Goal: Information Seeking & Learning: Check status

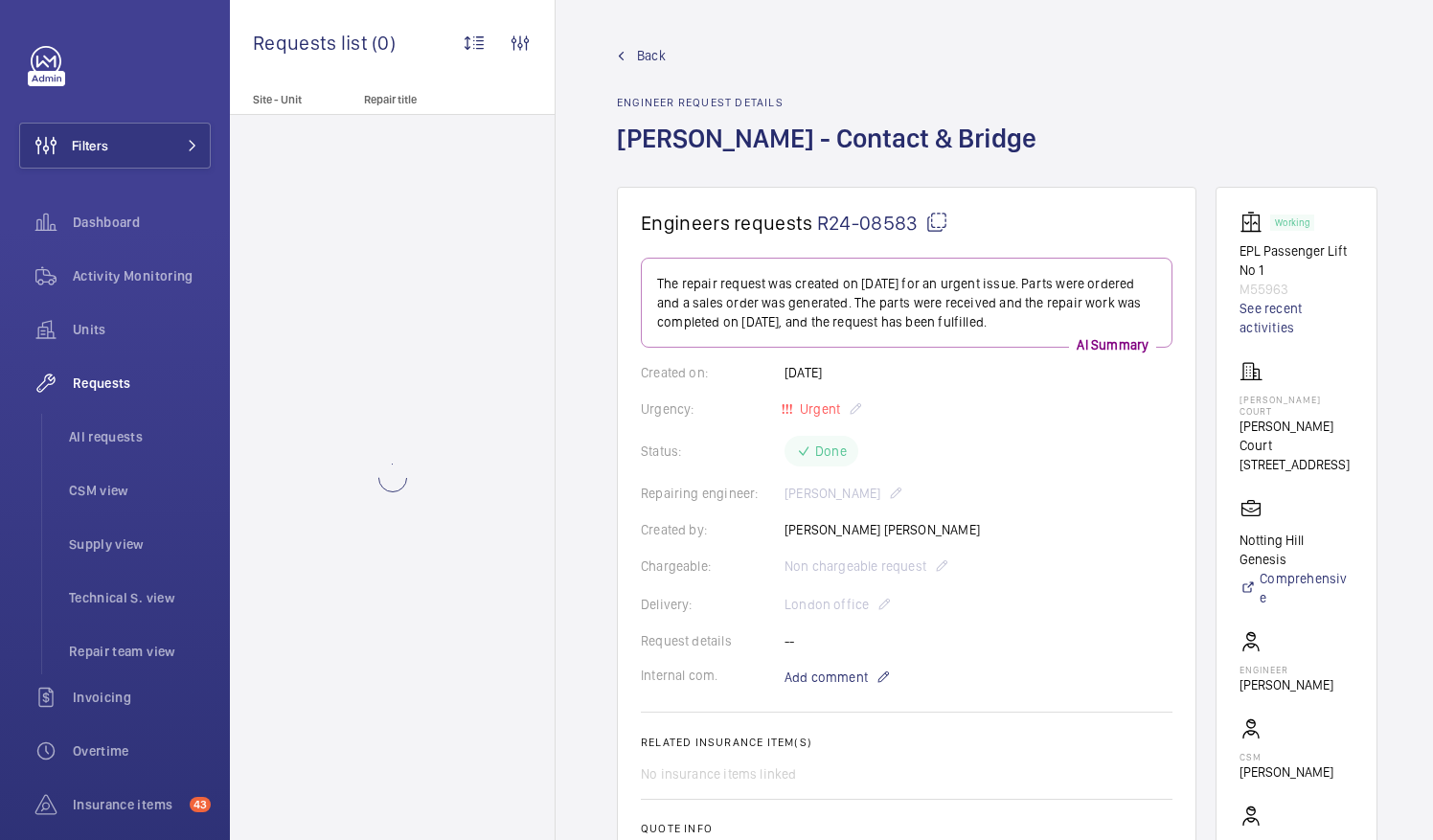
click at [937, 222] on mat-icon at bounding box center [936, 222] width 23 height 23
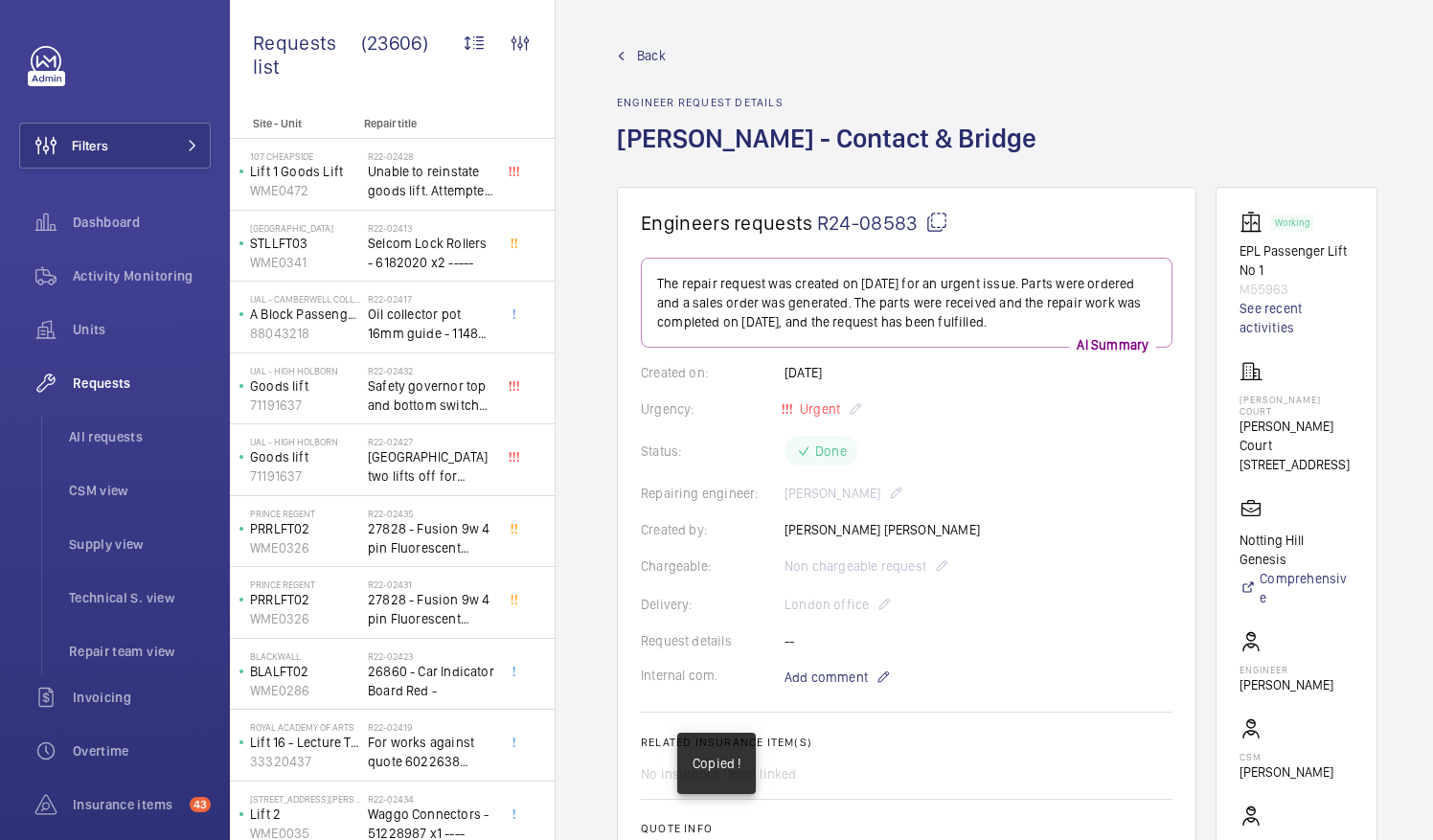
click at [937, 222] on mat-icon at bounding box center [936, 222] width 23 height 23
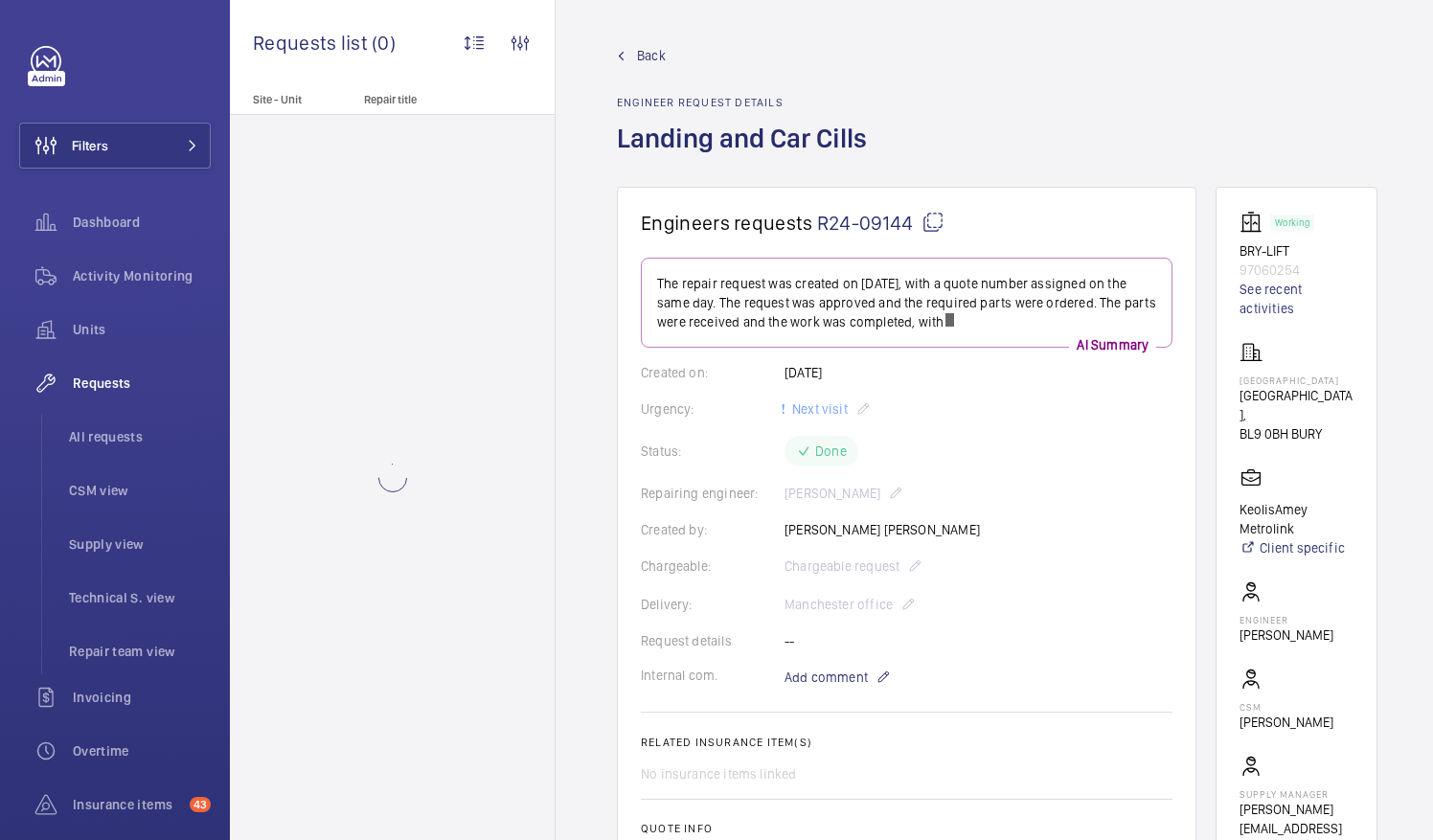
click at [933, 217] on mat-icon at bounding box center [932, 222] width 23 height 23
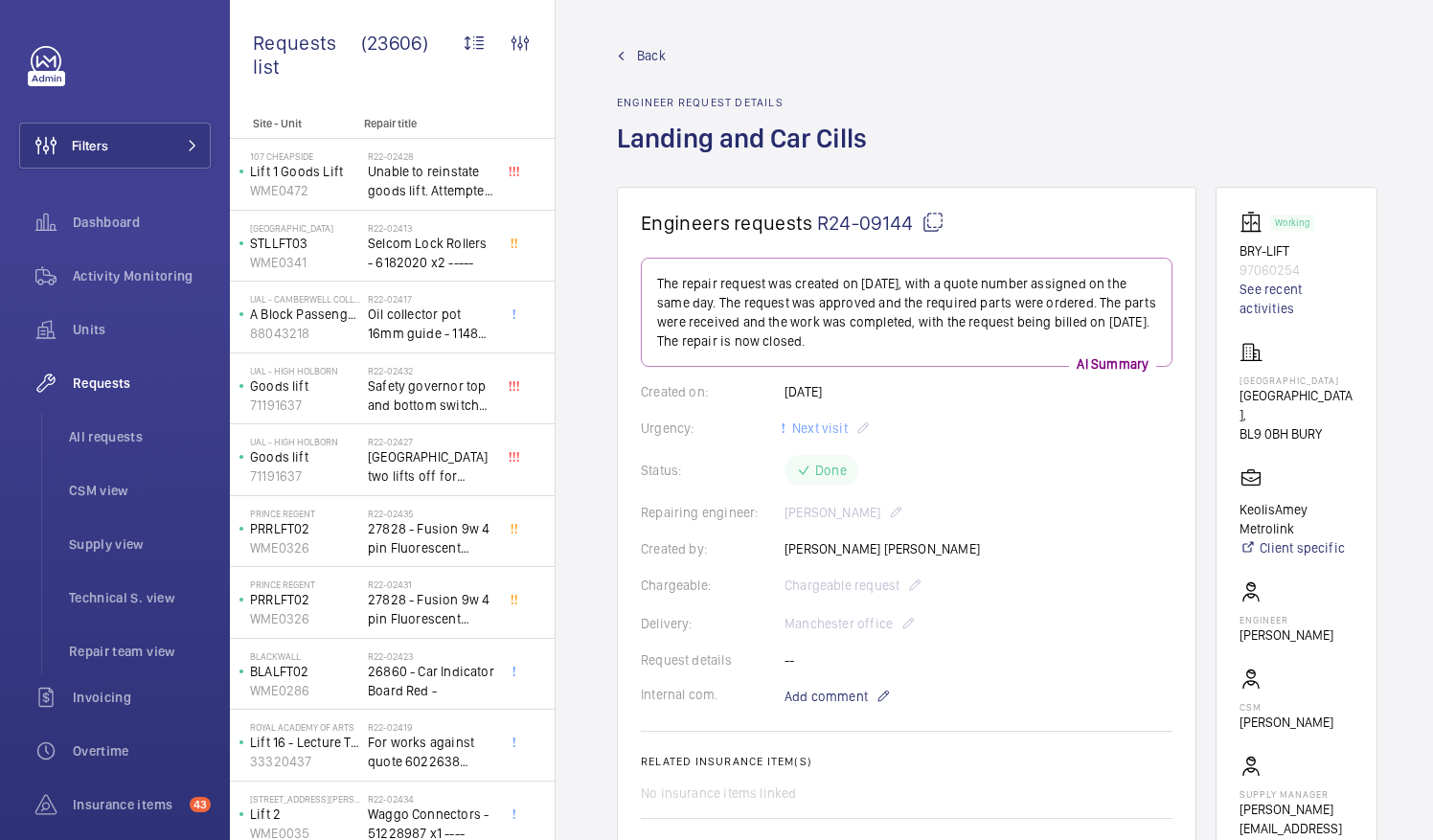
click at [930, 223] on mat-icon at bounding box center [932, 222] width 23 height 23
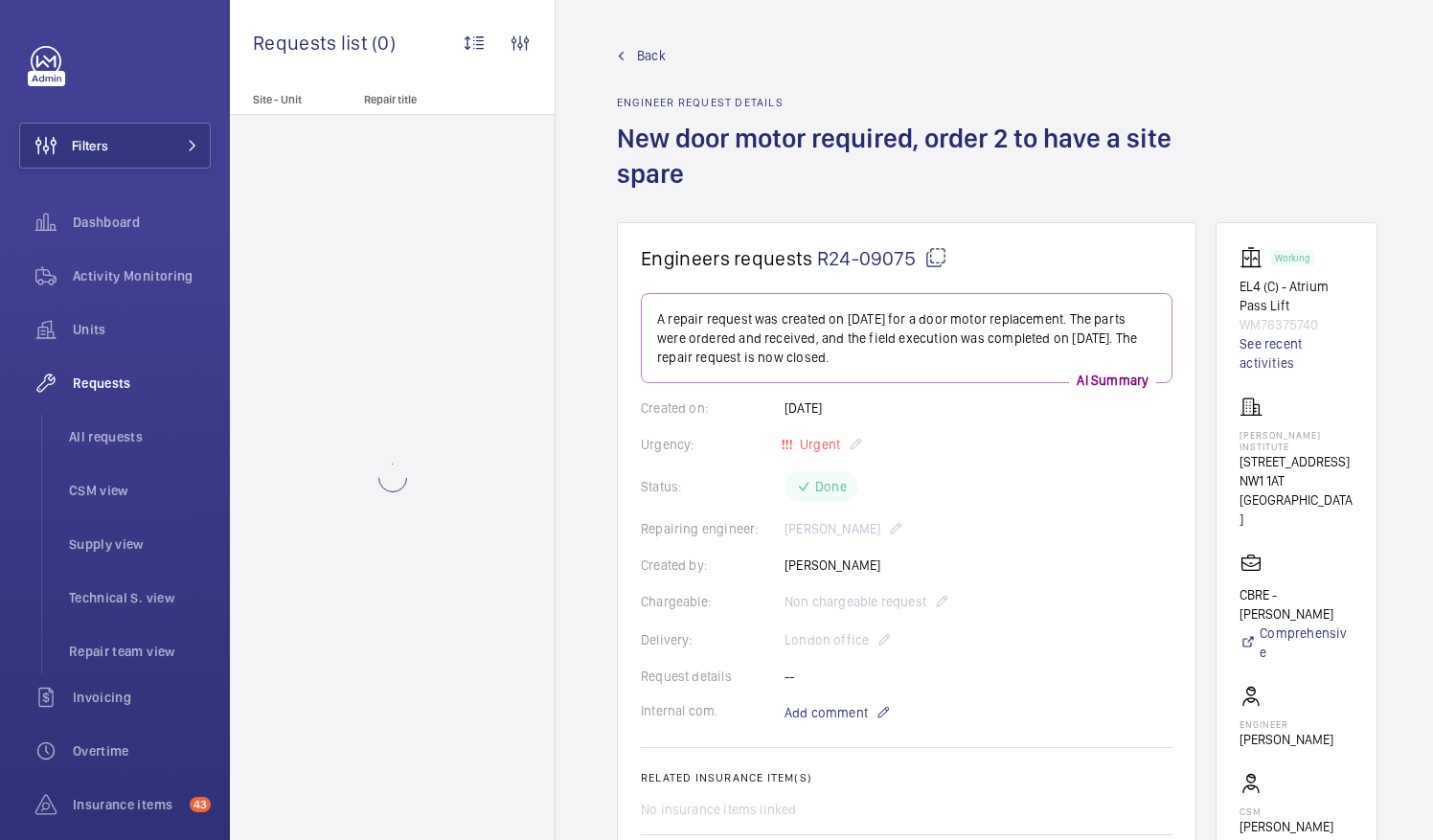
click at [934, 258] on mat-icon at bounding box center [935, 257] width 23 height 23
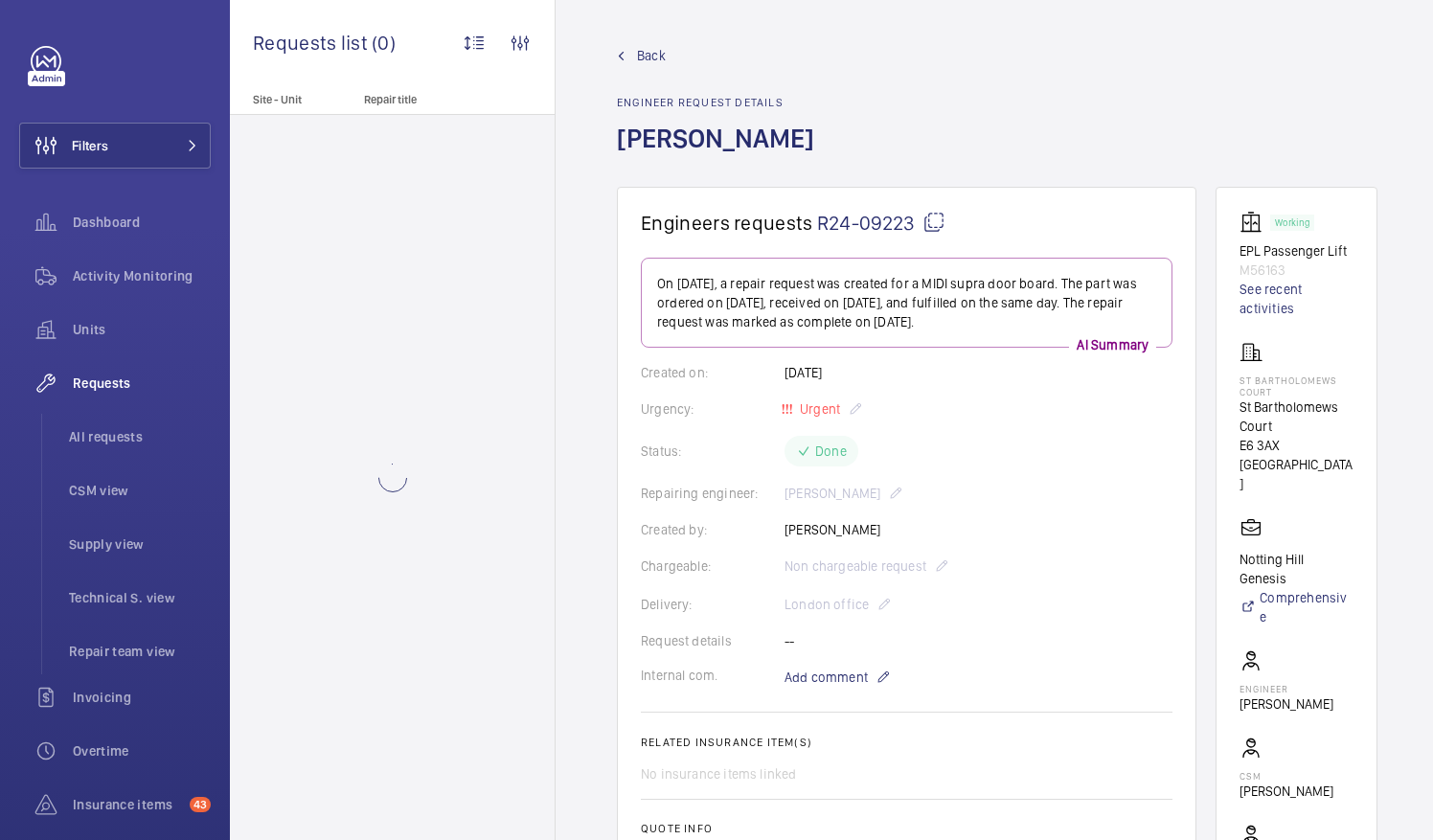
click at [931, 219] on mat-icon at bounding box center [933, 222] width 23 height 23
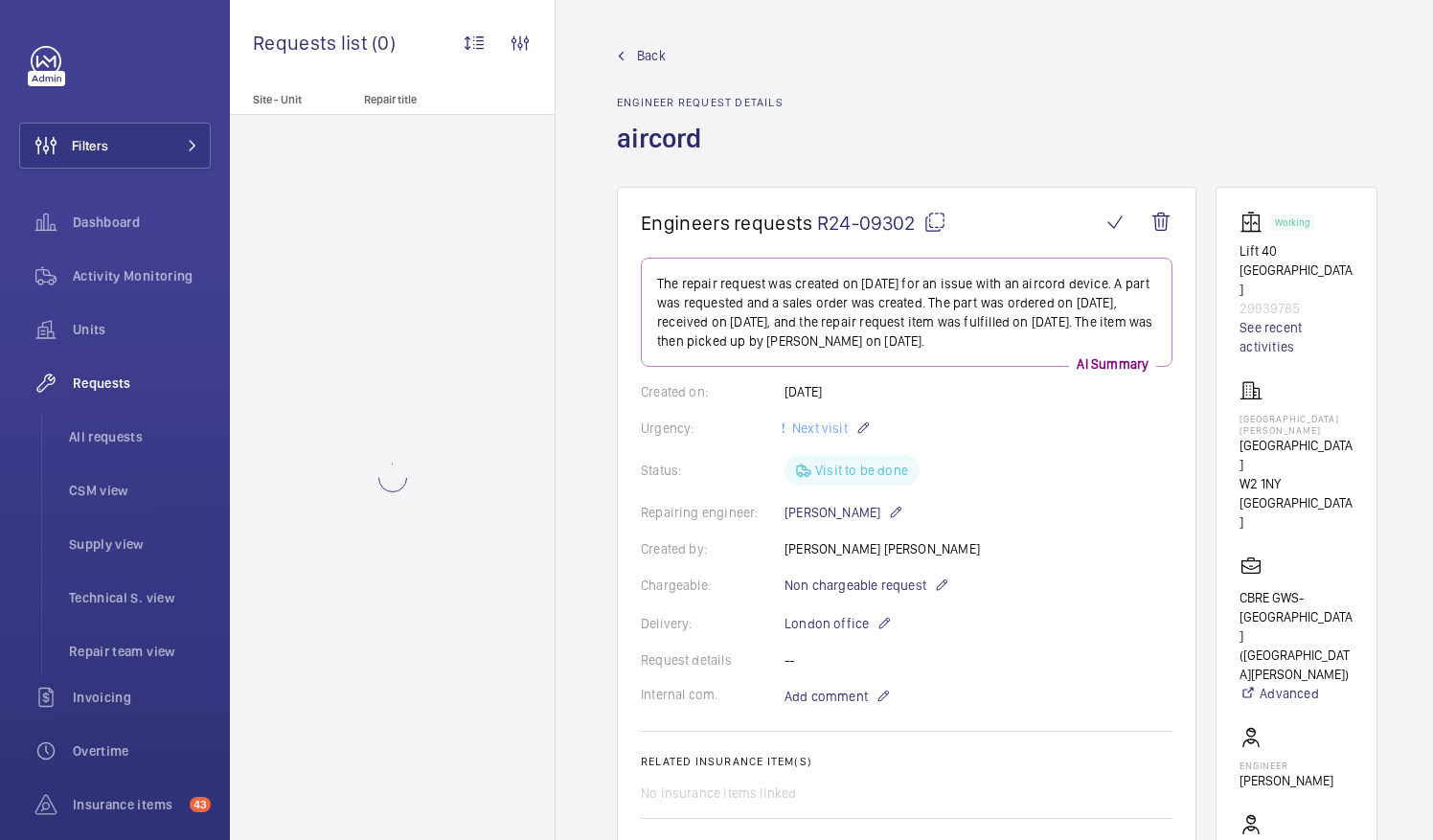
click at [932, 221] on mat-icon at bounding box center [934, 222] width 23 height 23
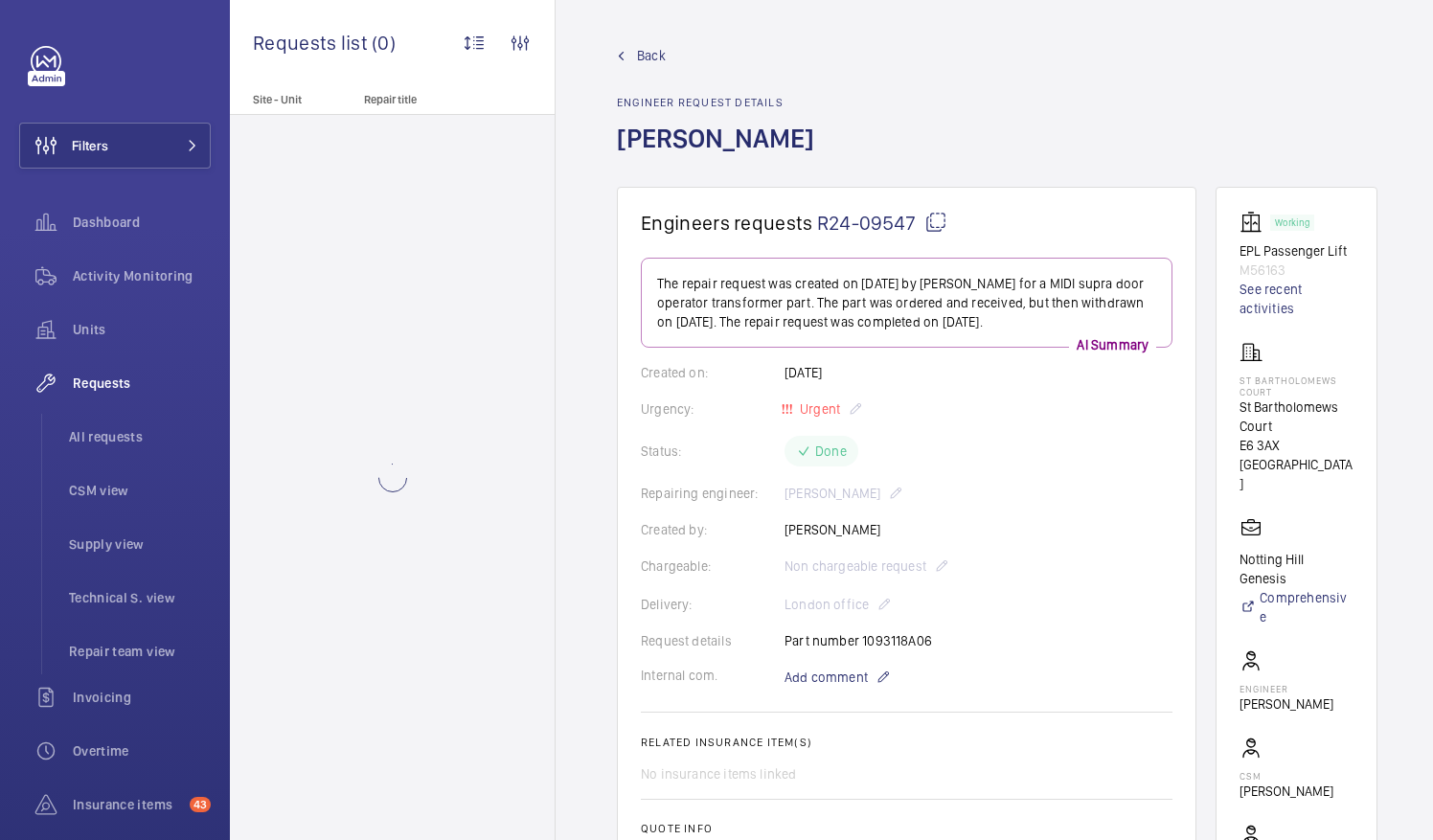
click at [927, 224] on mat-icon at bounding box center [935, 222] width 23 height 23
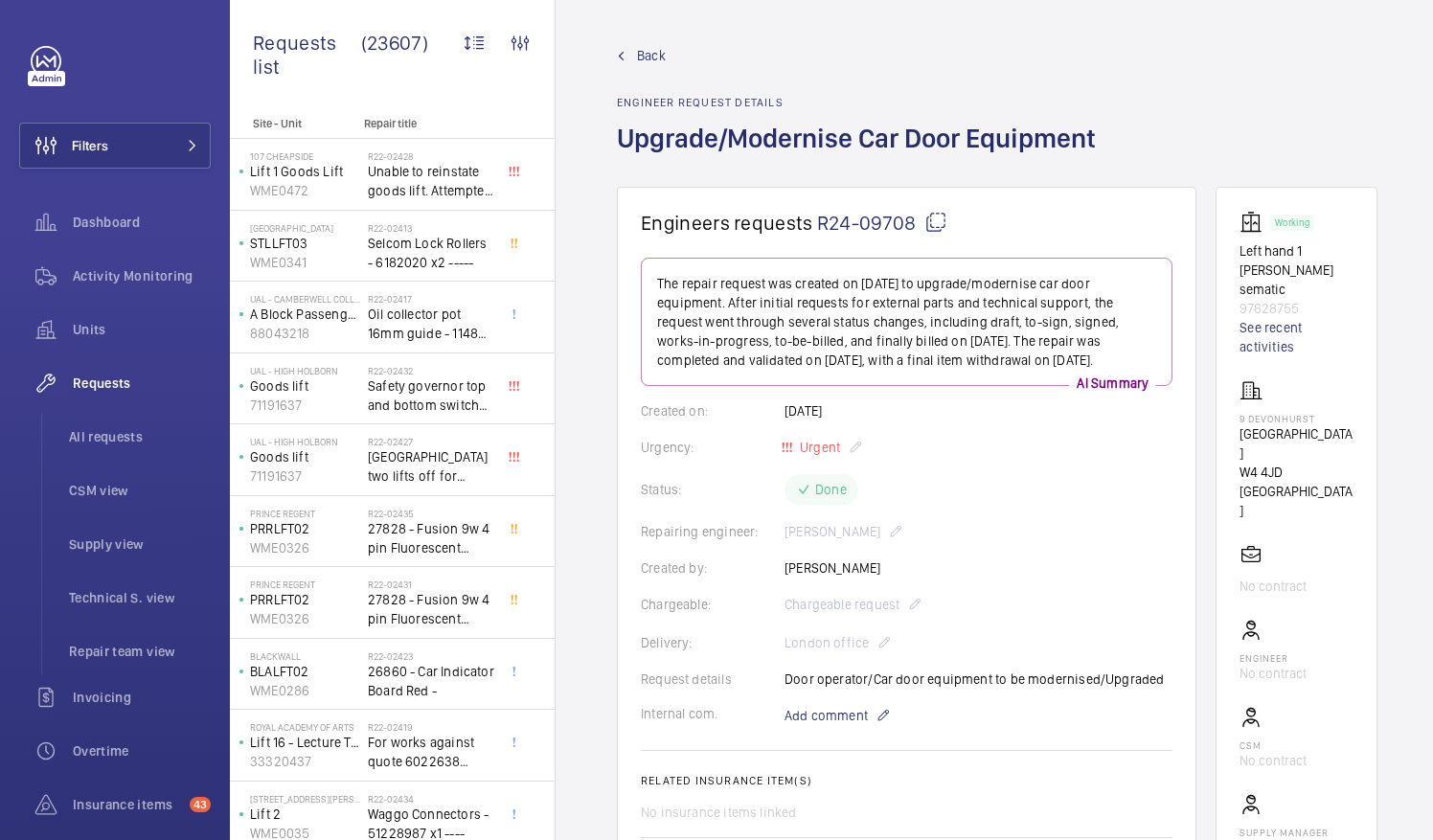
click at [935, 222] on mat-icon at bounding box center [935, 222] width 23 height 23
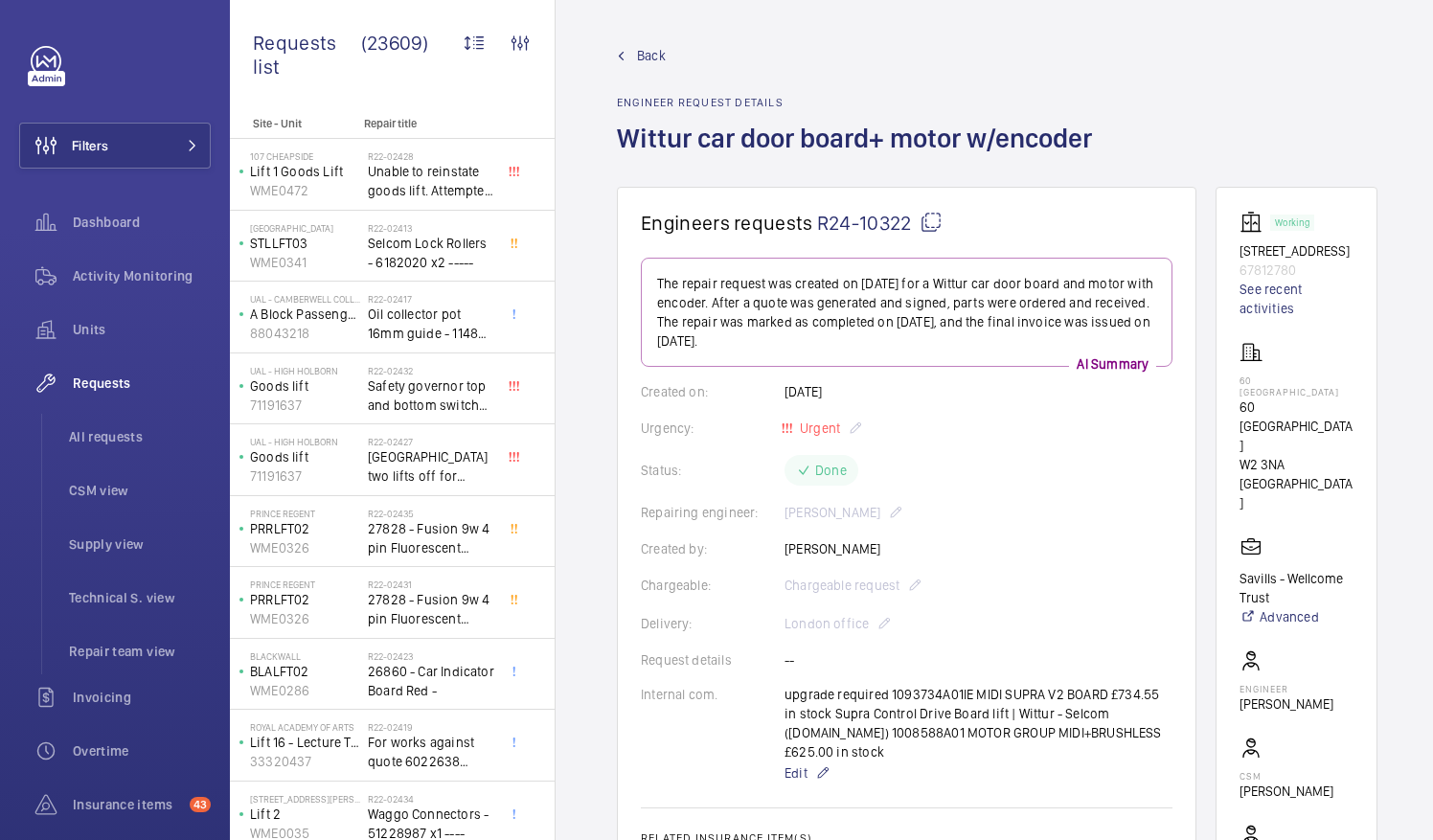
click at [934, 219] on mat-icon at bounding box center [930, 222] width 23 height 23
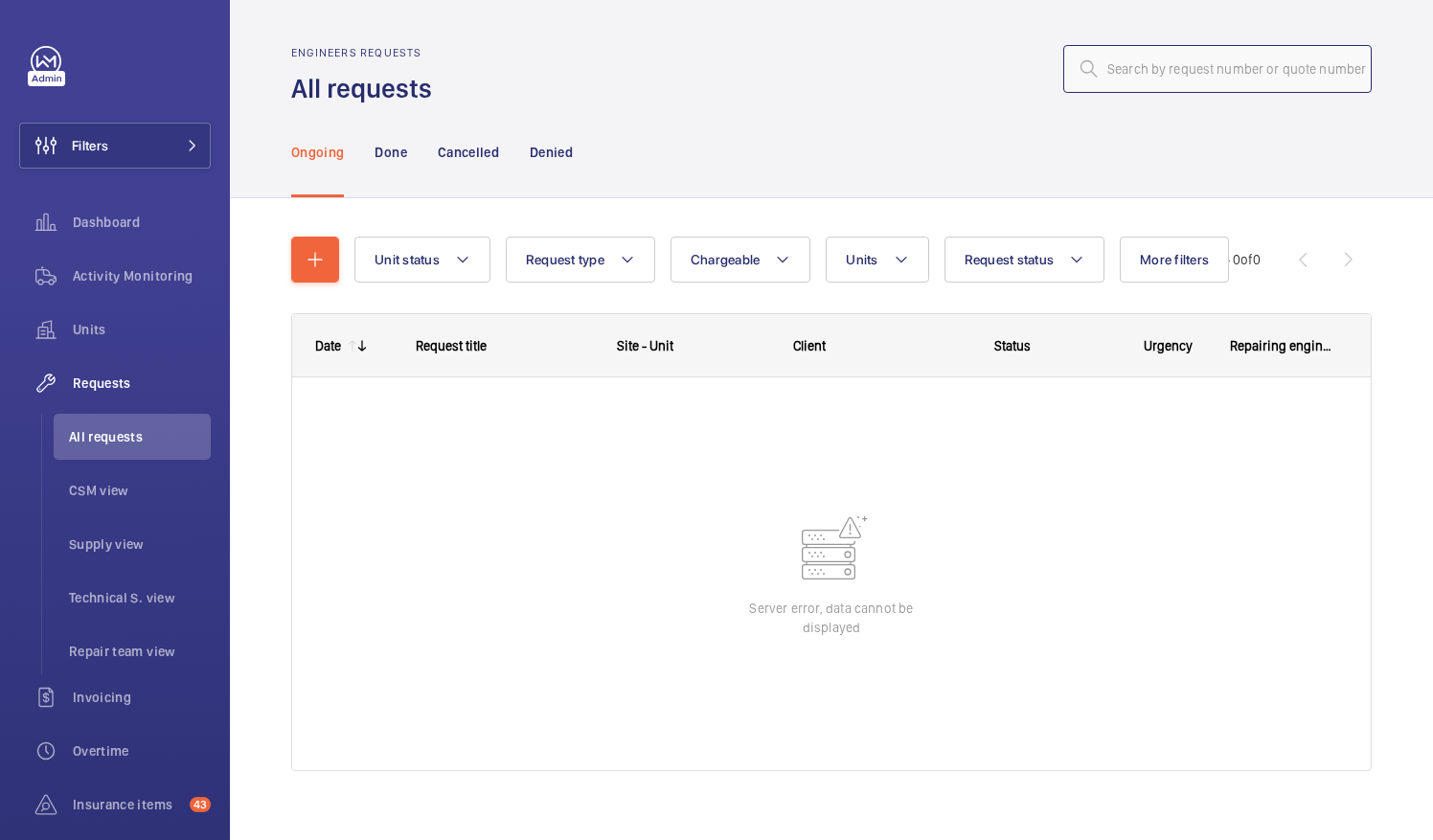
click at [1109, 79] on input "text" at bounding box center [1217, 69] width 309 height 48
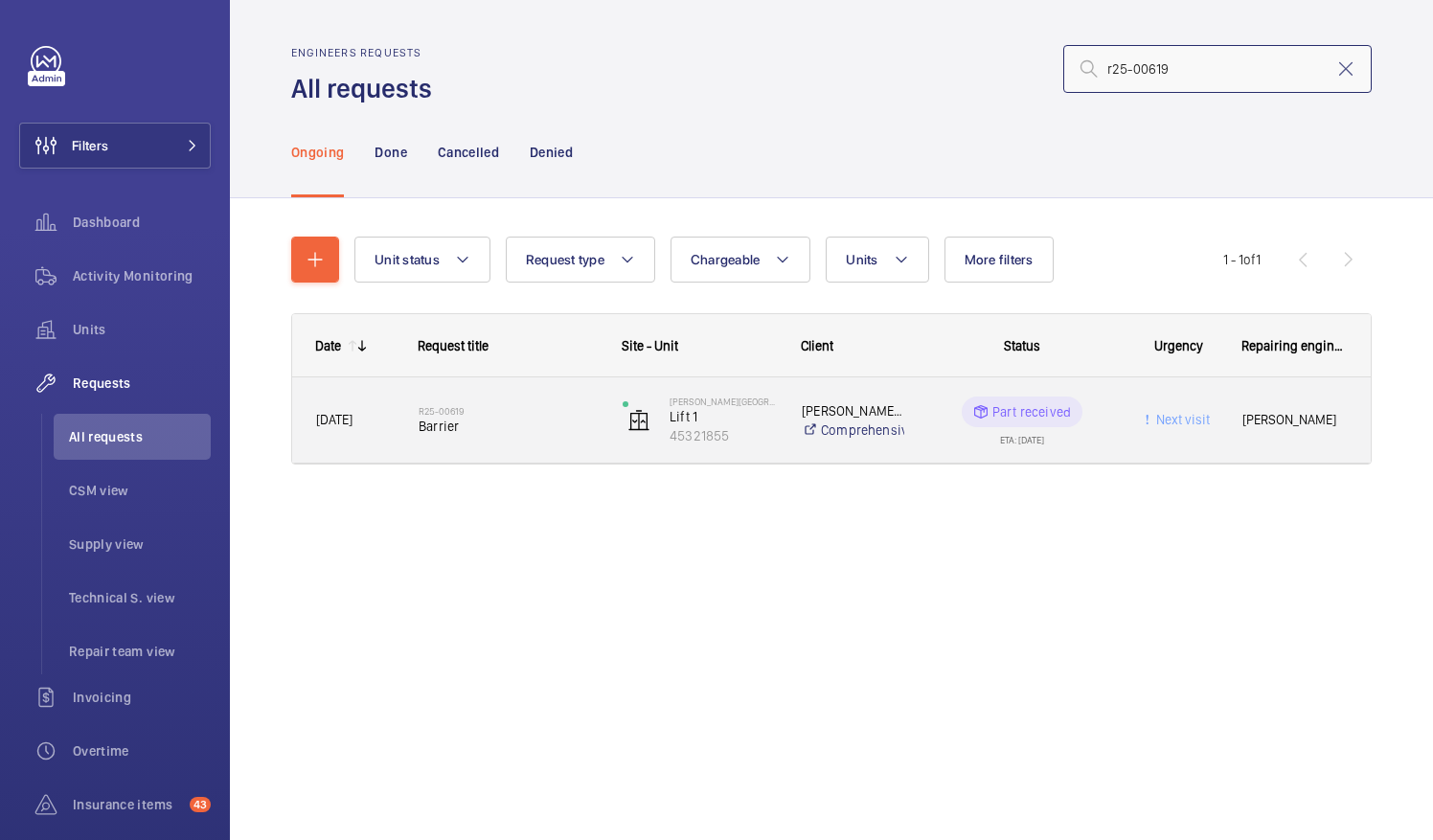
type input "r25-00619"
click at [454, 433] on span "Barrier" at bounding box center [508, 425] width 179 height 19
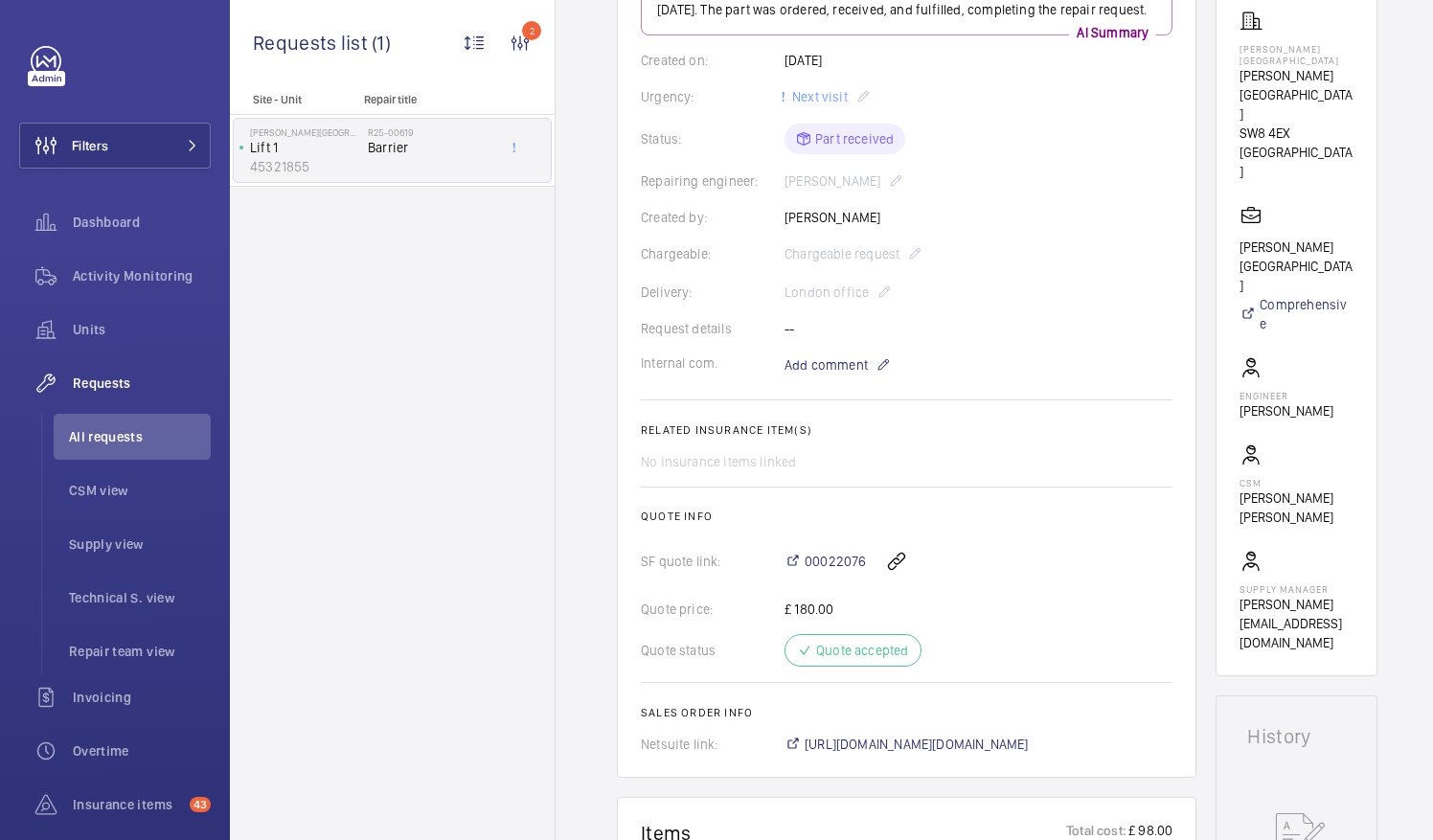
scroll to position [383, 0]
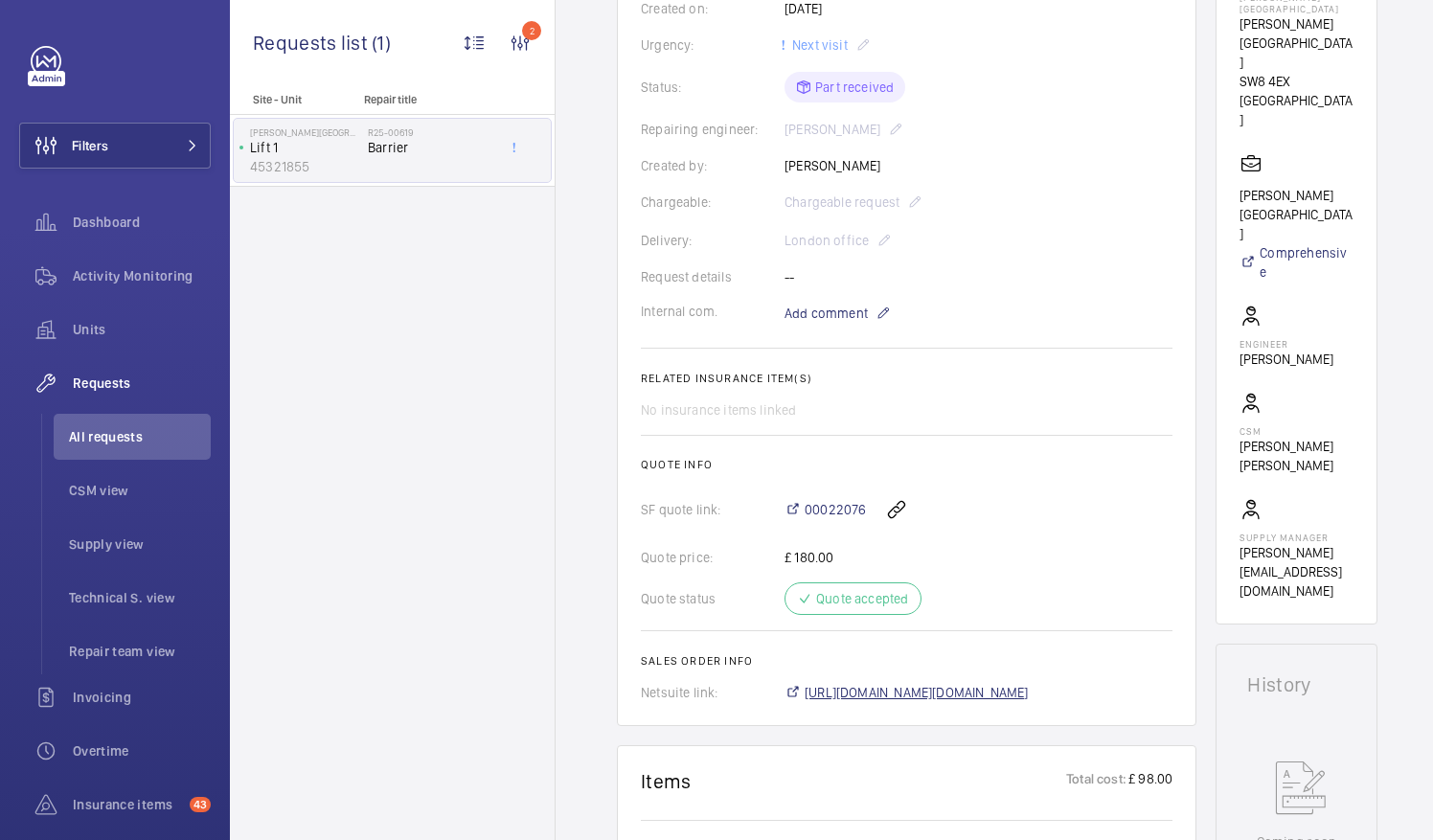
click at [945, 695] on span "[URL][DOMAIN_NAME][DOMAIN_NAME]" at bounding box center [916, 691] width 224 height 19
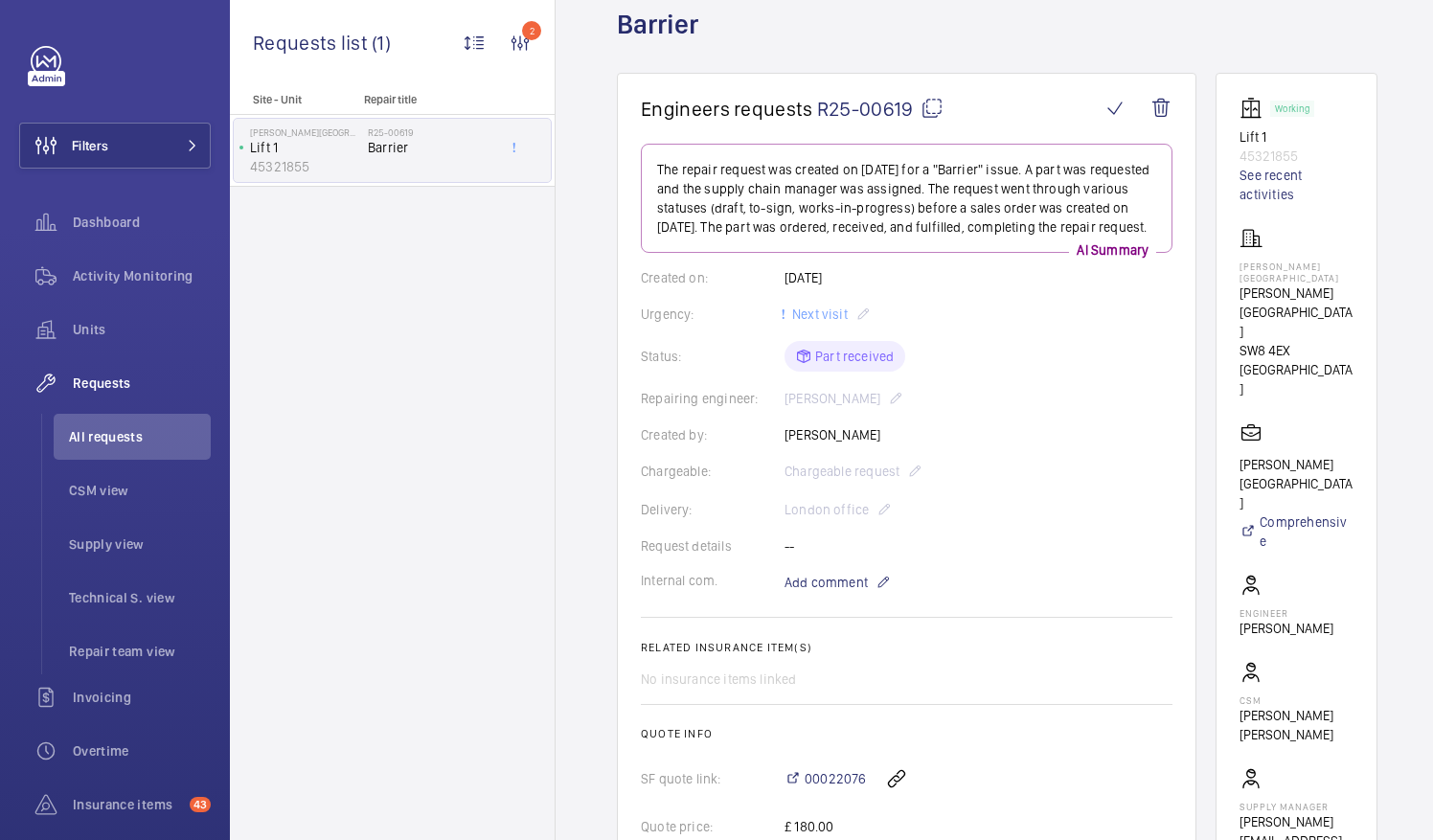
scroll to position [96, 0]
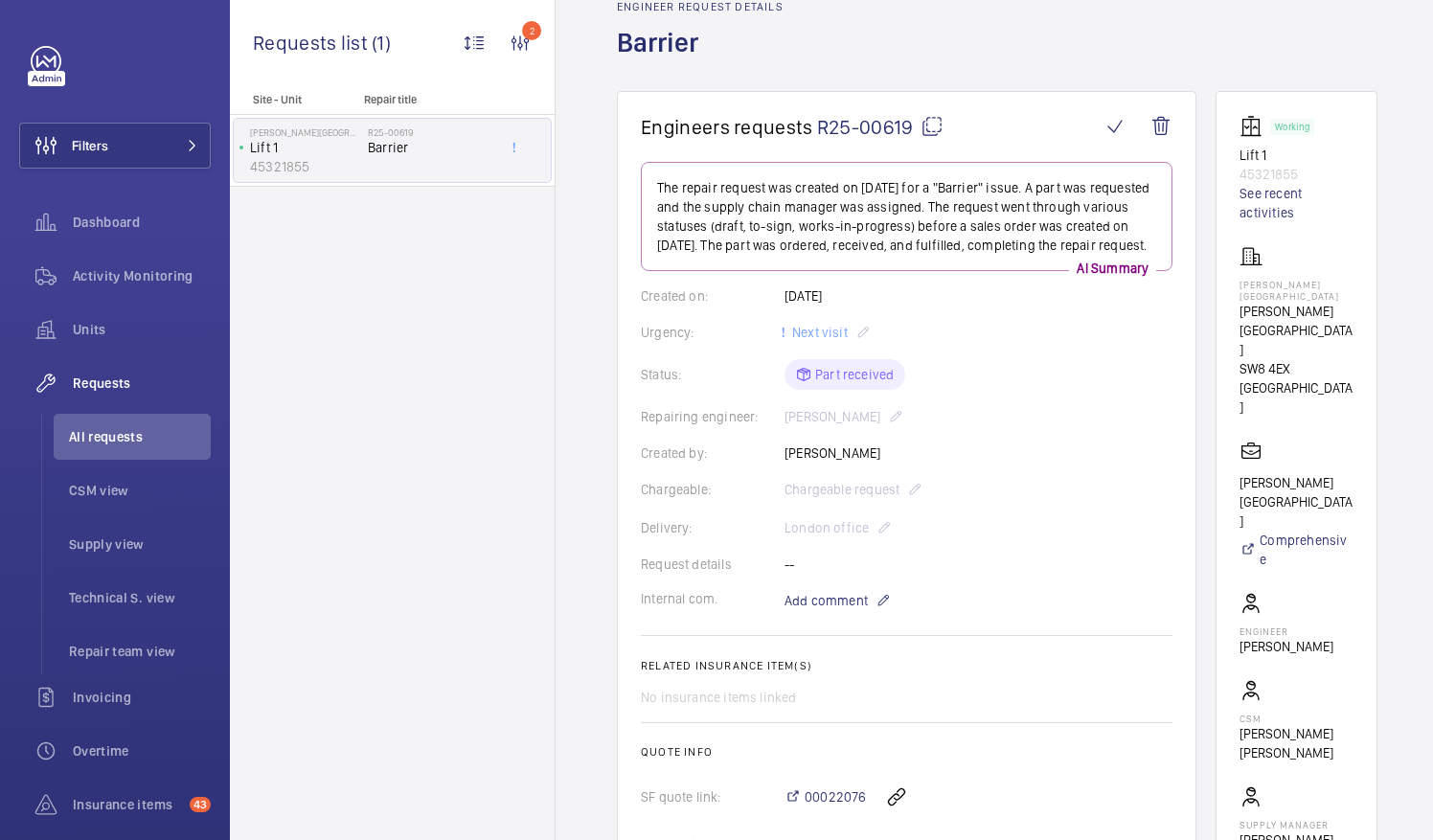
click at [921, 127] on mat-icon at bounding box center [931, 126] width 23 height 23
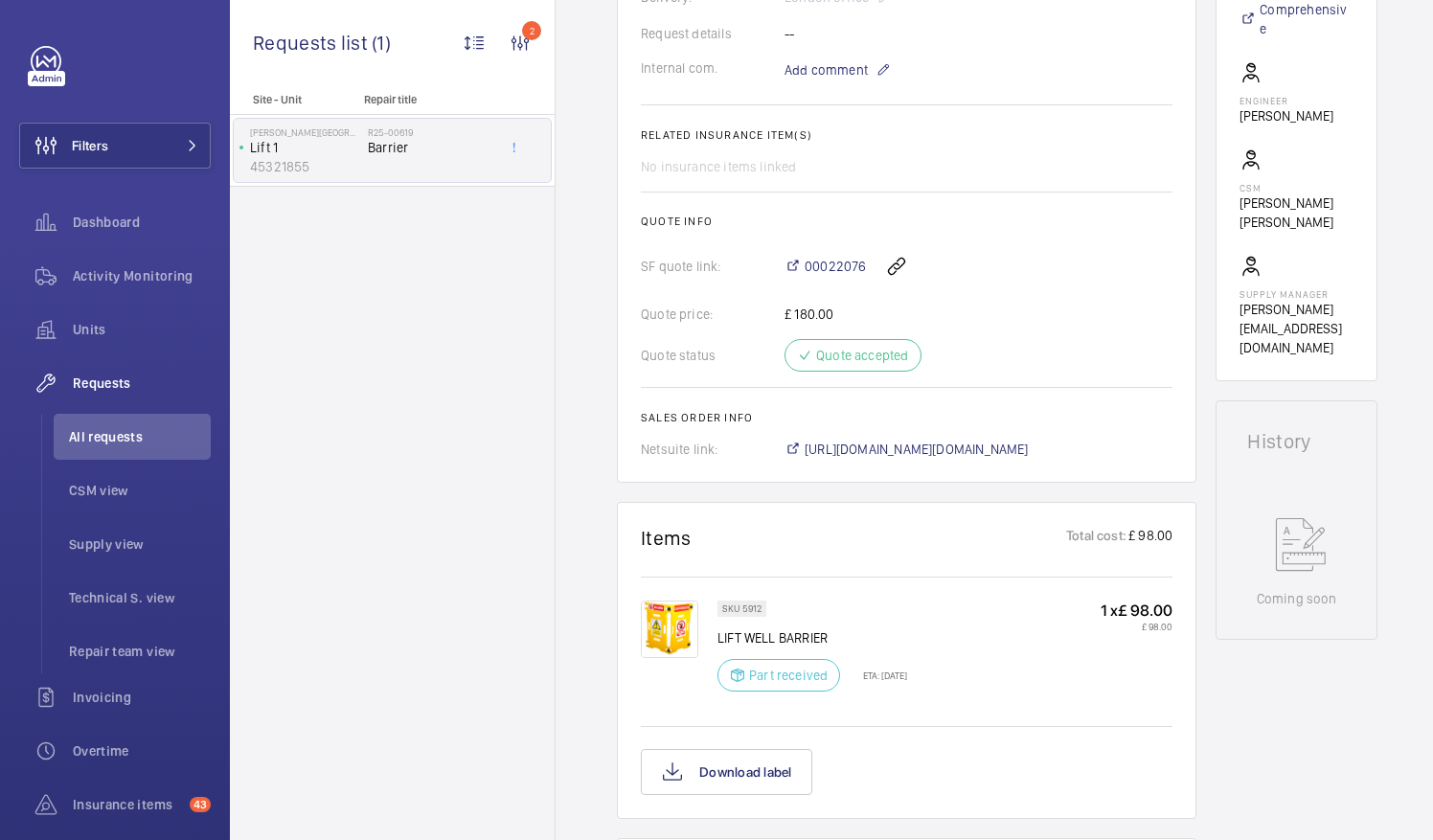
scroll to position [670, 0]
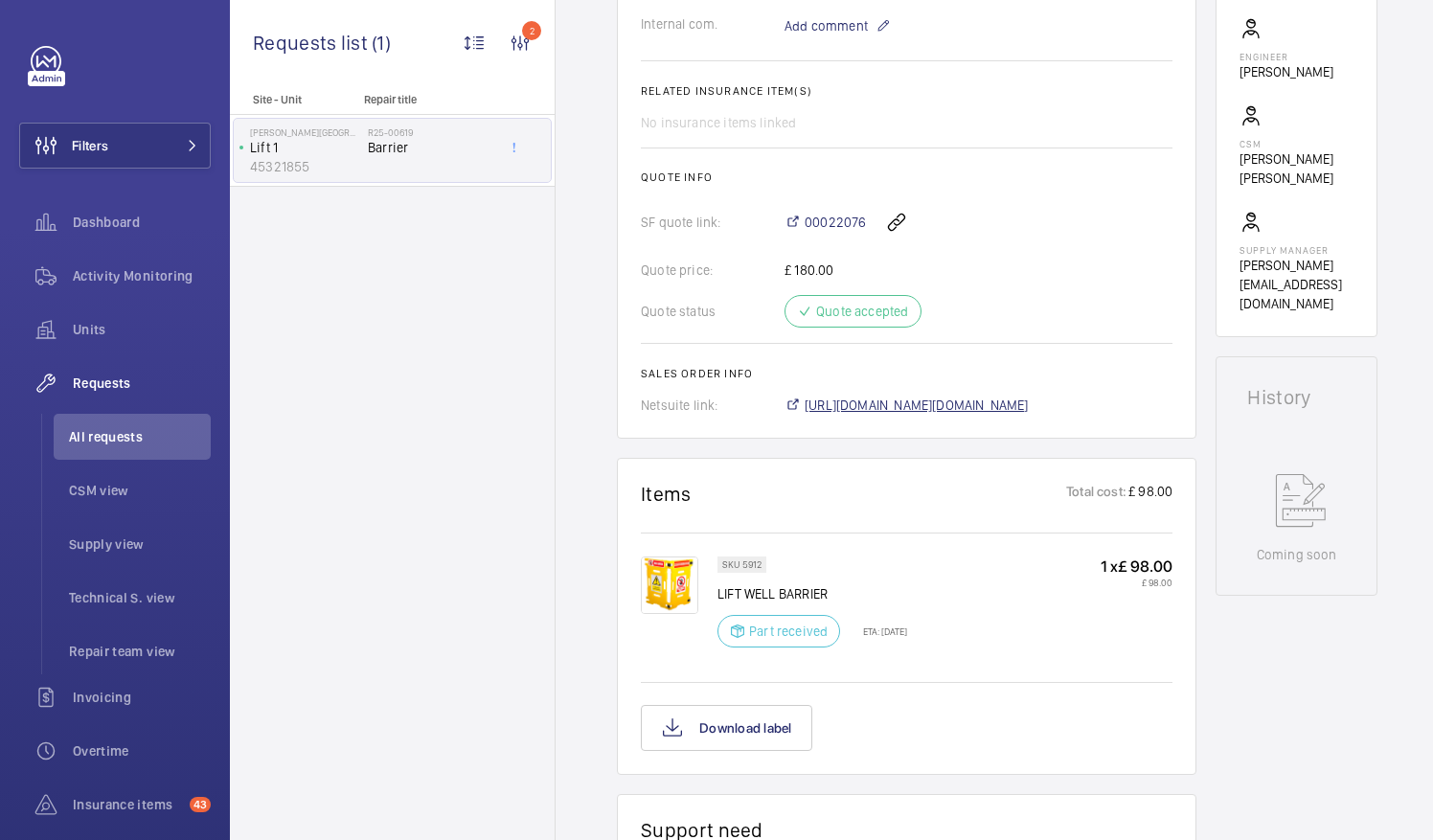
click at [982, 399] on span "[URL][DOMAIN_NAME][DOMAIN_NAME]" at bounding box center [916, 405] width 224 height 19
click at [1028, 404] on span "[URL][DOMAIN_NAME][DOMAIN_NAME]" at bounding box center [916, 405] width 224 height 19
click at [108, 434] on span "All requests" at bounding box center [140, 435] width 142 height 19
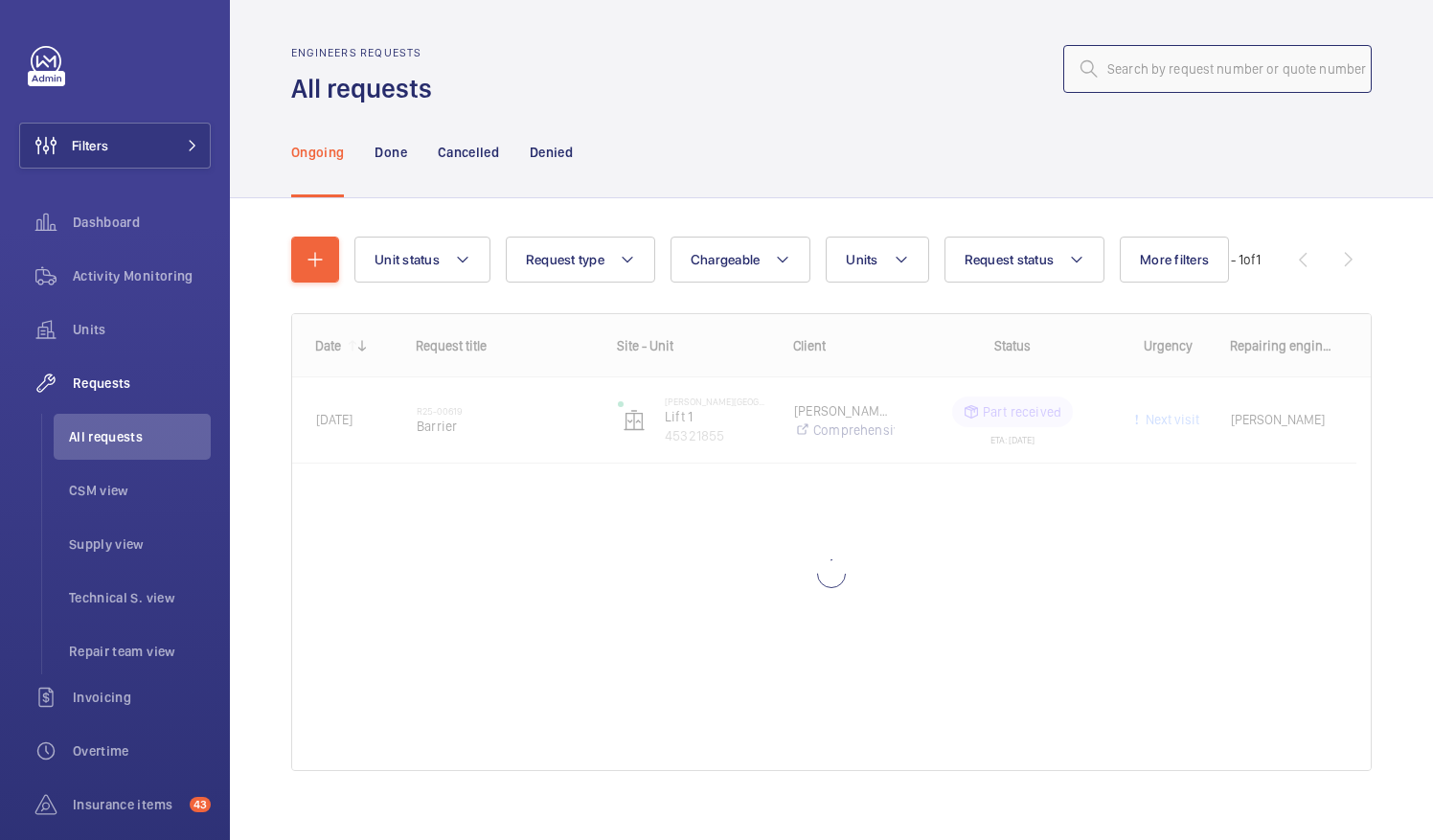
click at [1108, 75] on input "text" at bounding box center [1217, 69] width 309 height 48
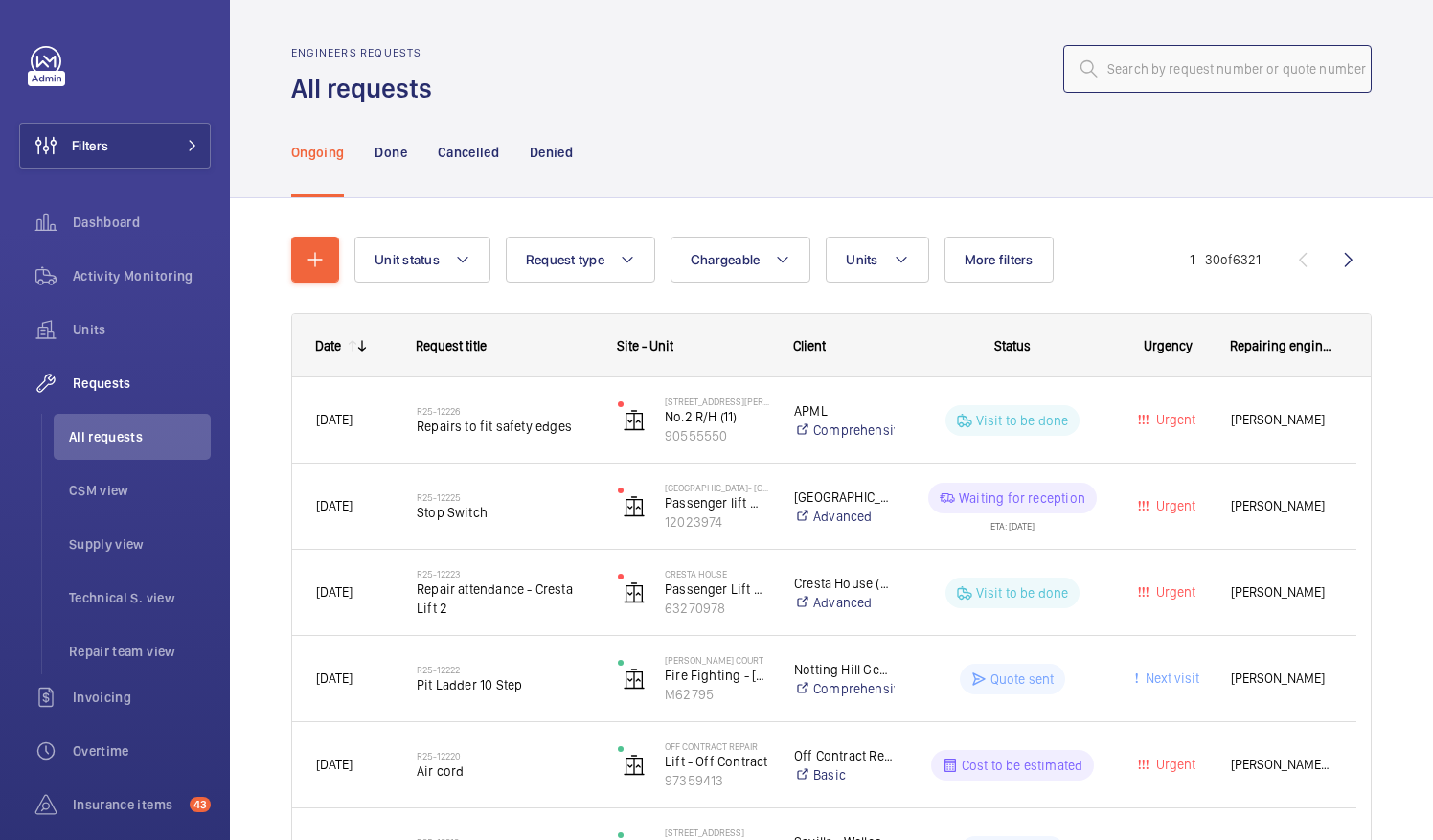
paste input "R25-12115"
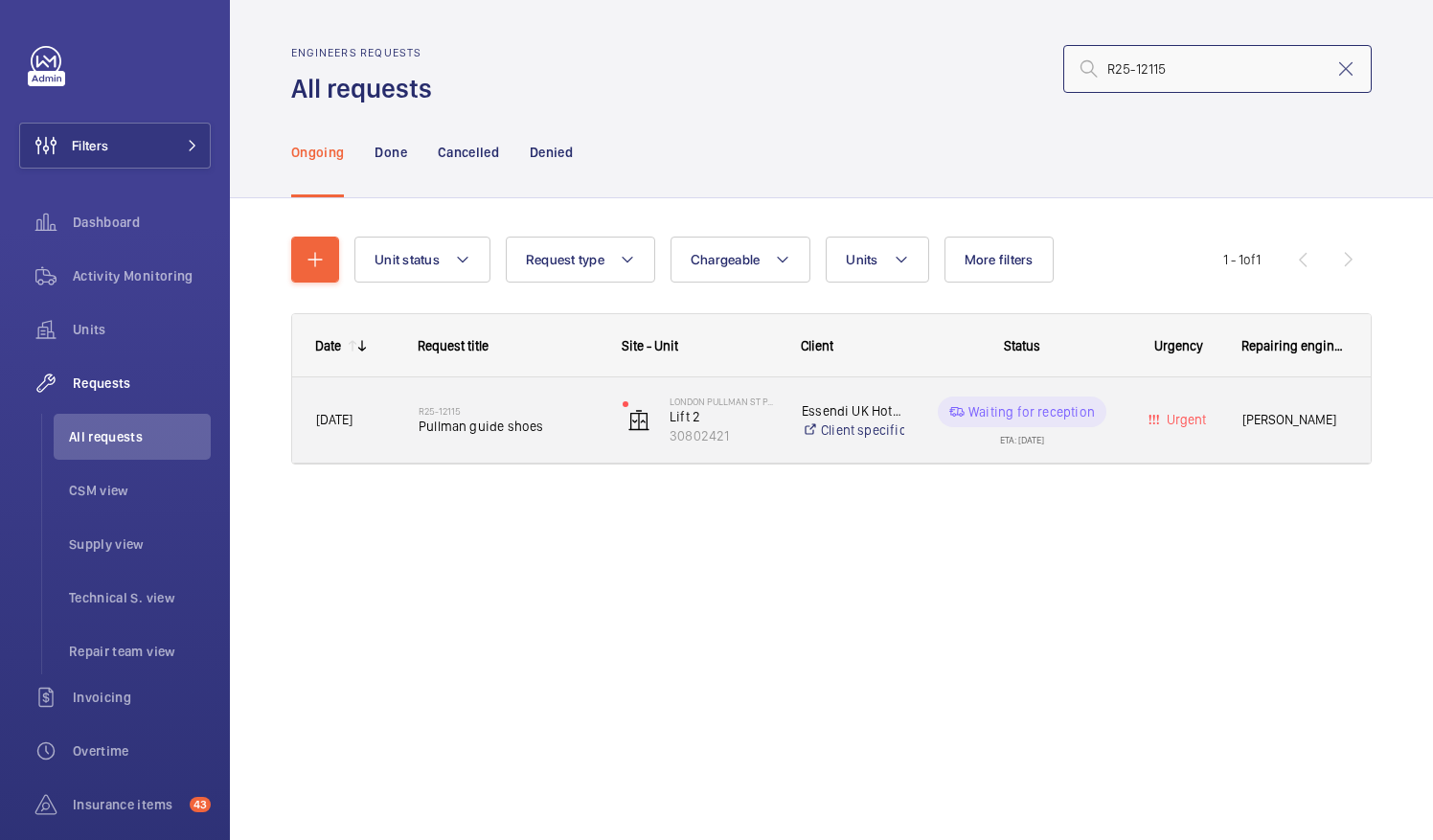
type input "R25-12115"
click at [509, 426] on span "Pullman guide shoes" at bounding box center [508, 425] width 179 height 19
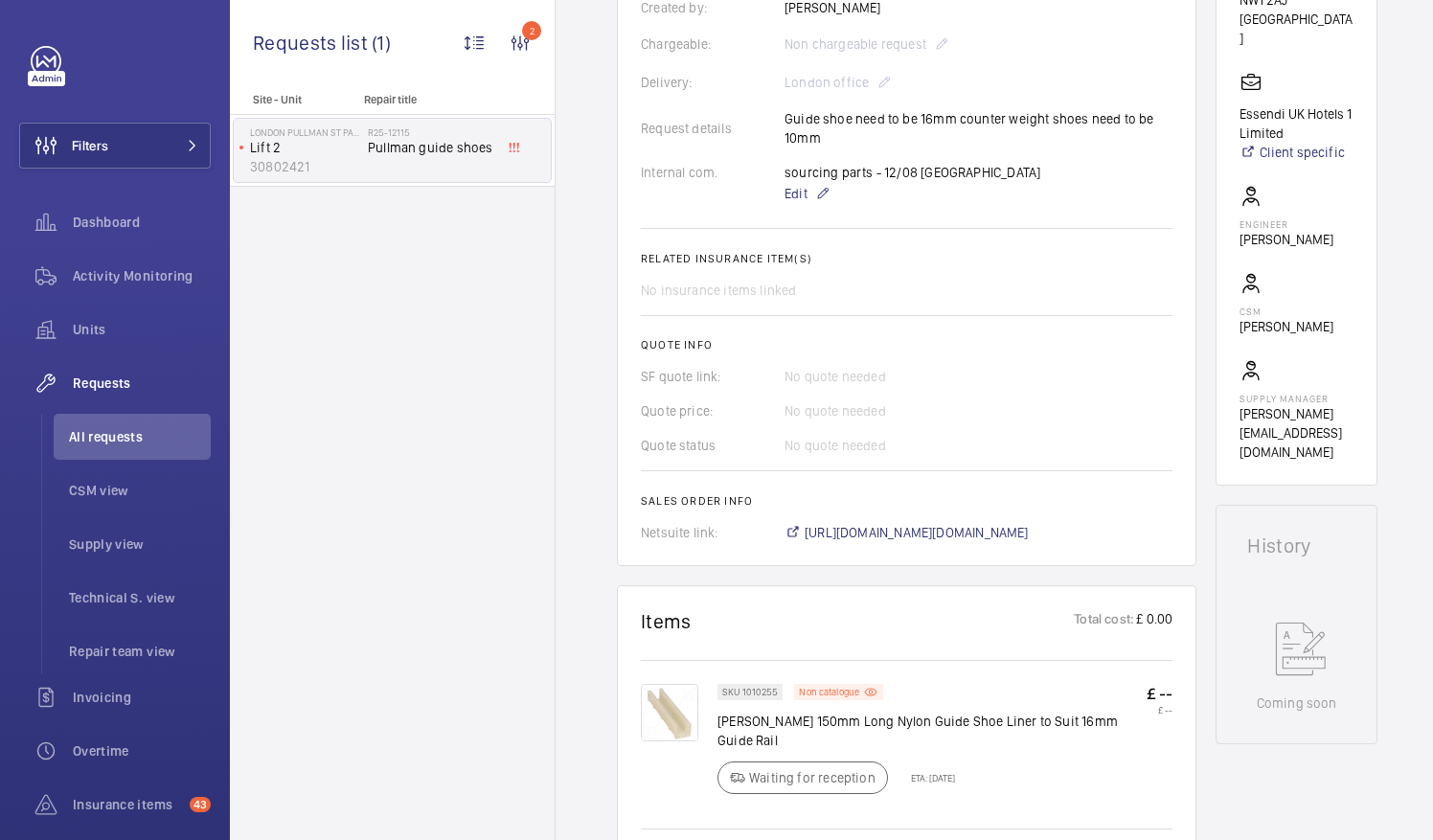
scroll to position [488, 0]
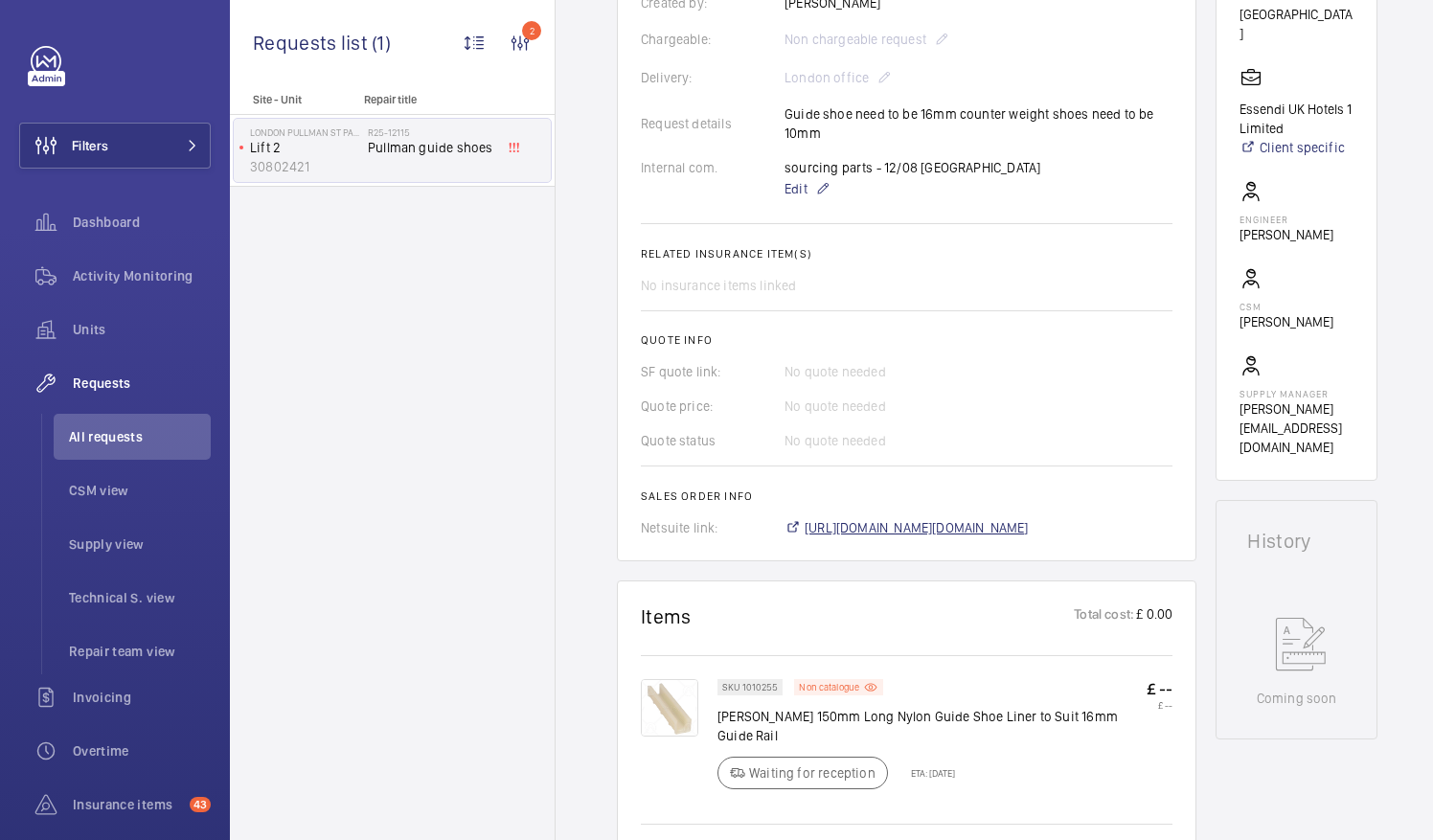
click at [1025, 518] on span "[URL][DOMAIN_NAME][DOMAIN_NAME]" at bounding box center [916, 527] width 224 height 19
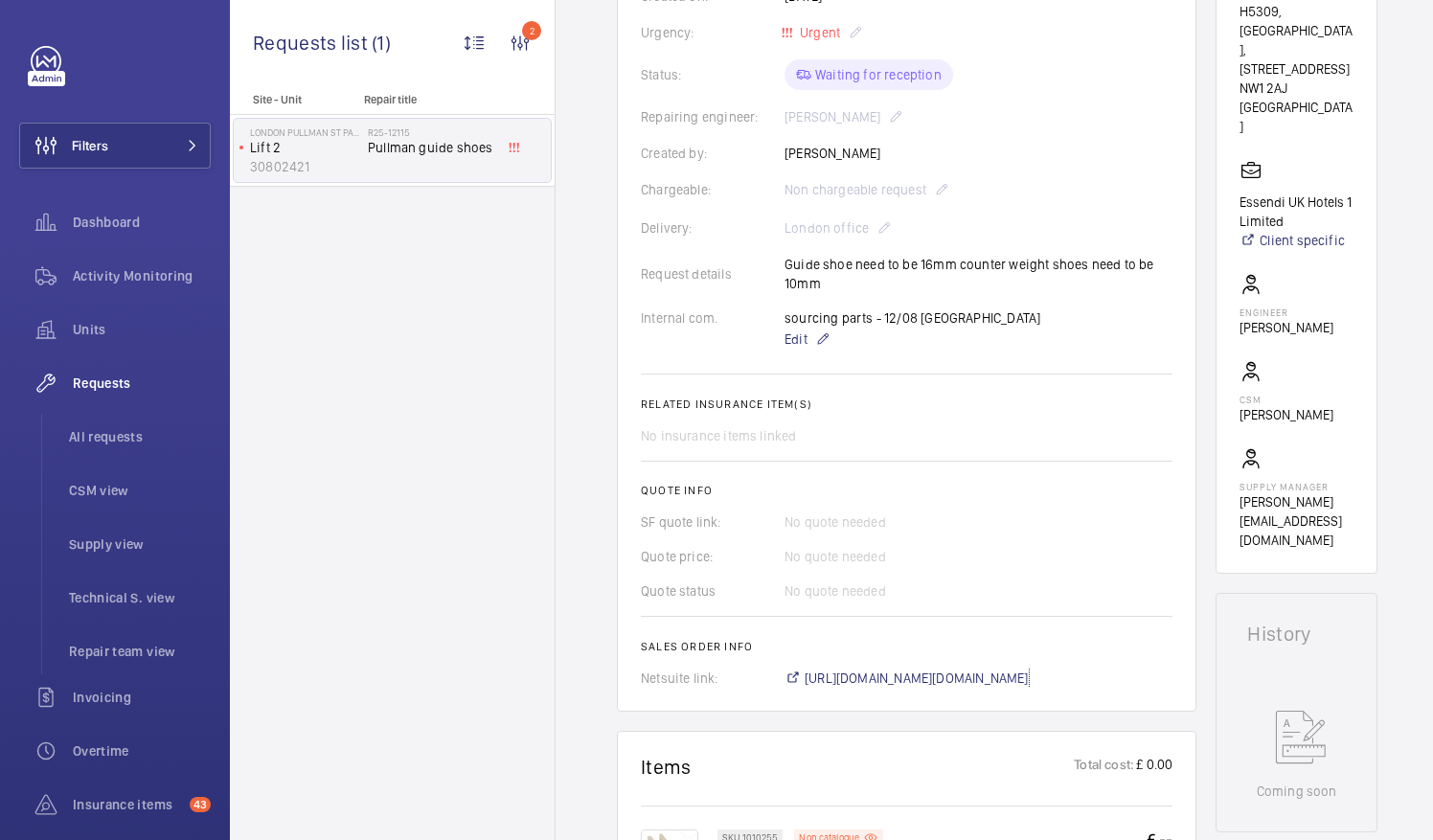
scroll to position [400, 0]
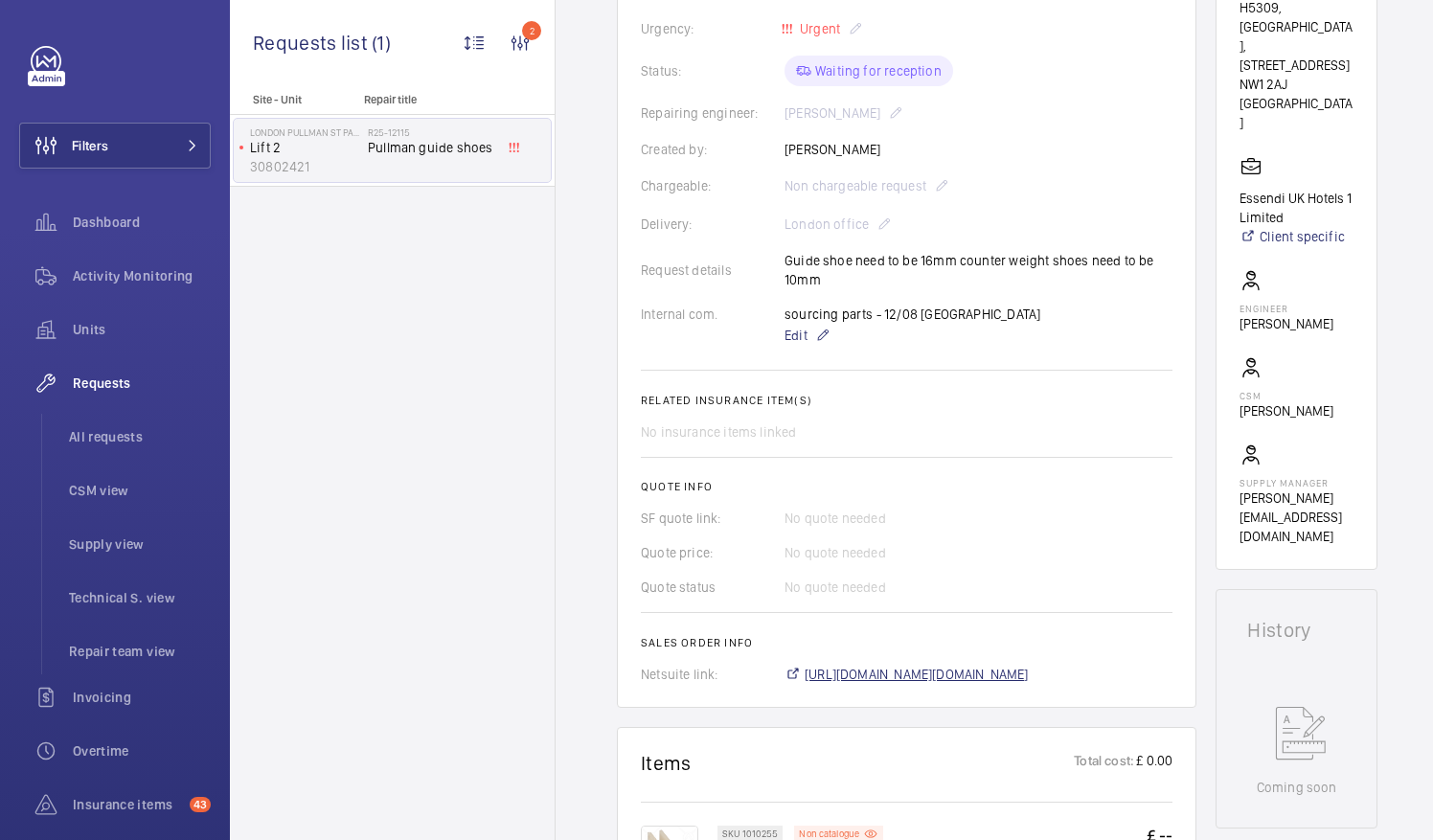
click at [967, 664] on span "[URL][DOMAIN_NAME][DOMAIN_NAME]" at bounding box center [916, 673] width 224 height 19
